Goal: Go to known website: Access a specific website the user already knows

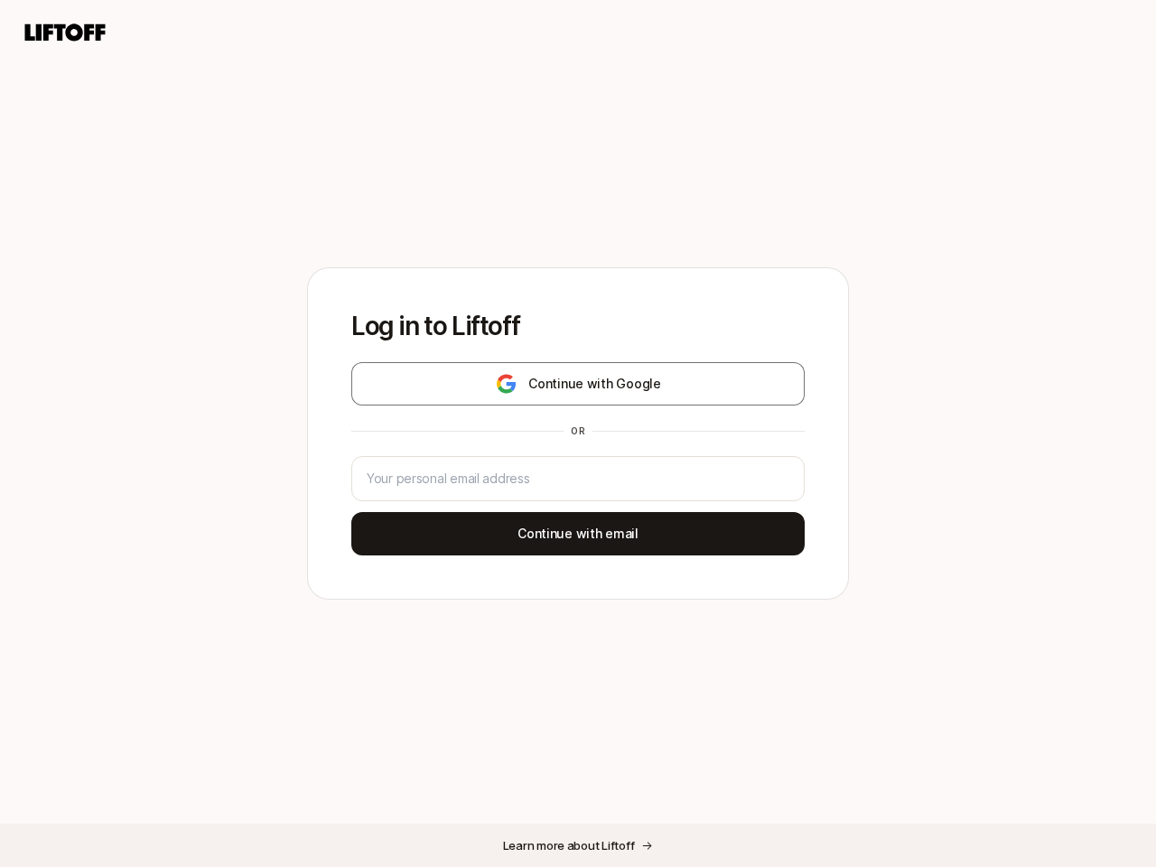
click at [578, 434] on div "or" at bounding box center [578, 431] width 29 height 14
click at [65, 33] on icon at bounding box center [65, 32] width 87 height 25
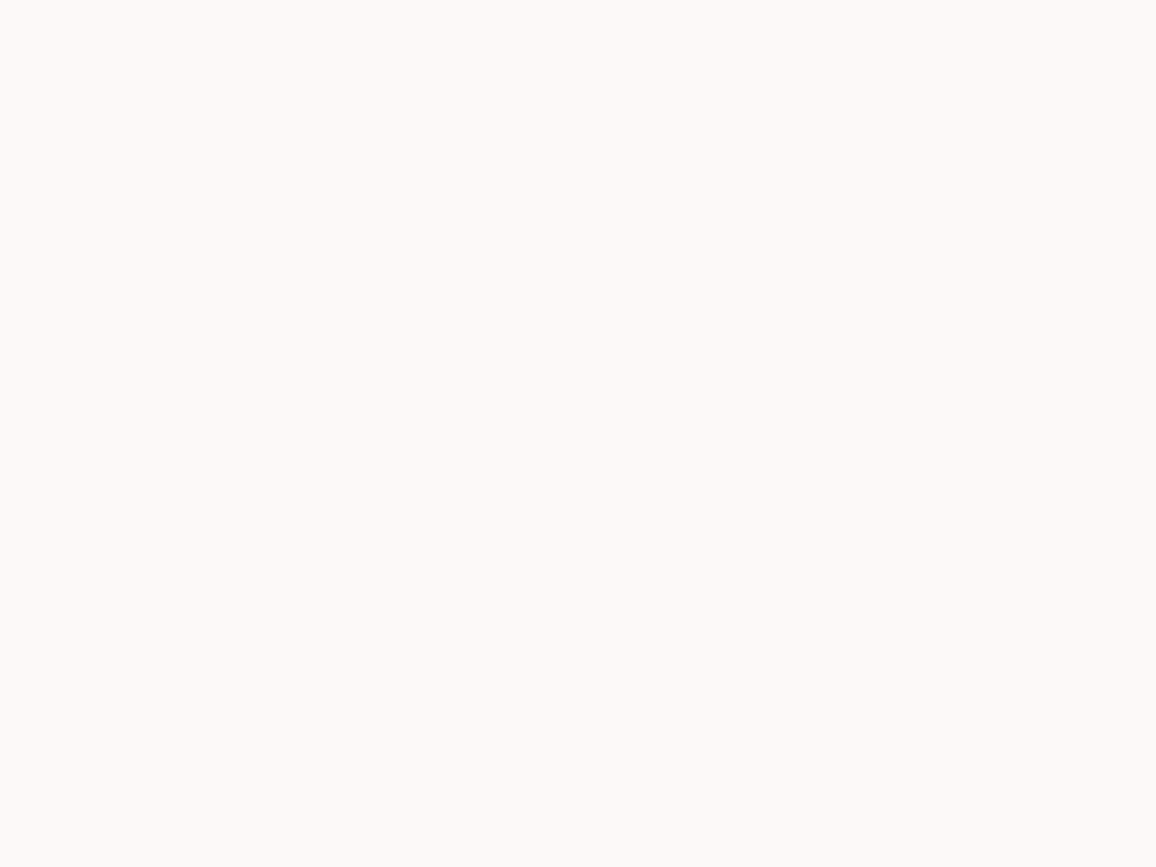
click at [578, 384] on div at bounding box center [578, 433] width 1156 height 867
click at [578, 534] on div at bounding box center [578, 433] width 1156 height 867
click at [578, 846] on div at bounding box center [578, 433] width 1156 height 867
